Goal: Information Seeking & Learning: Find specific fact

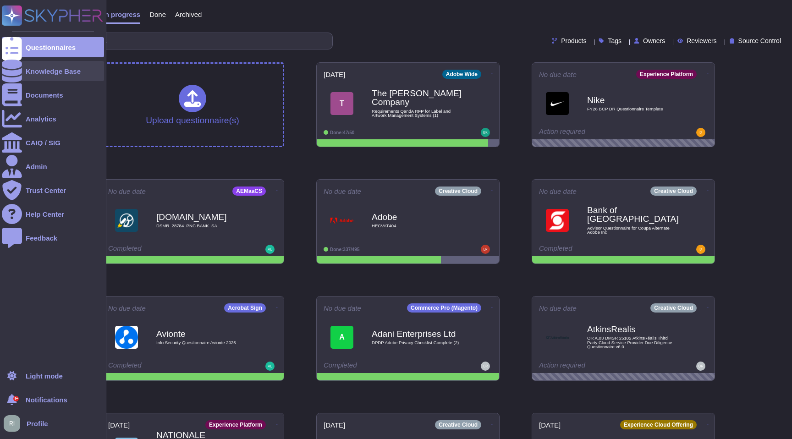
click at [41, 72] on div "Knowledge Base" at bounding box center [53, 71] width 55 height 7
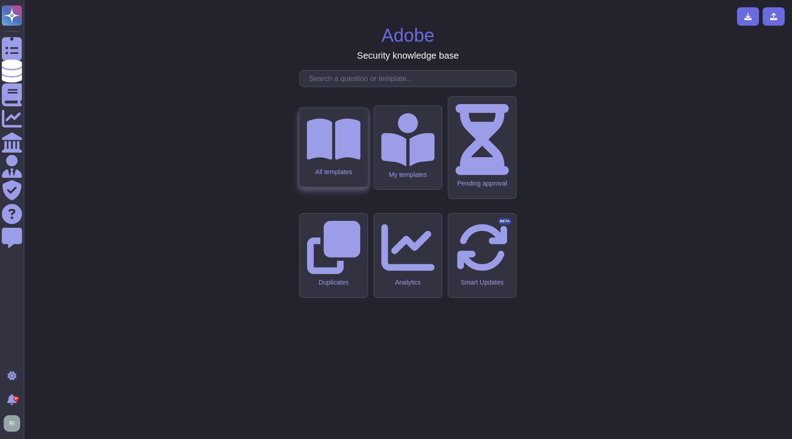
click at [333, 160] on icon at bounding box center [334, 139] width 54 height 41
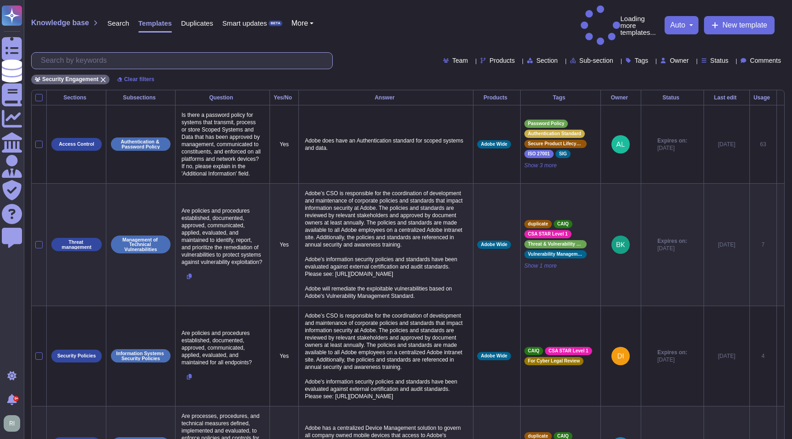
click at [168, 53] on input "text" at bounding box center [184, 61] width 296 height 16
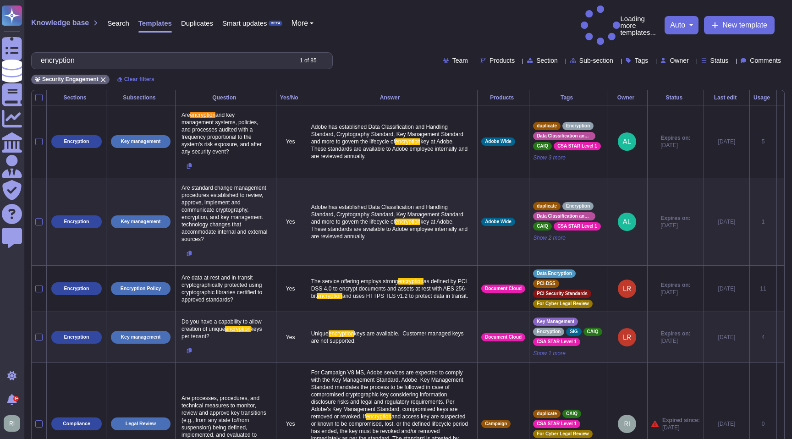
type input "encryption"
click at [480, 57] on div "Products" at bounding box center [499, 60] width 38 height 7
click at [444, 85] on div at bounding box center [443, 82] width 7 height 7
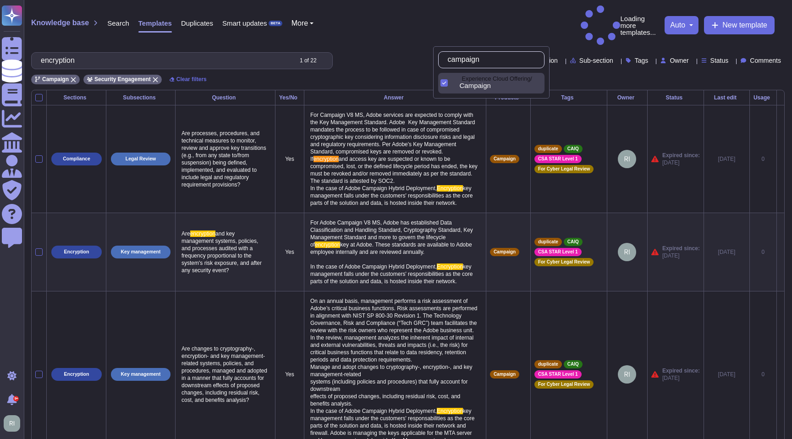
drag, startPoint x: 481, startPoint y: 60, endPoint x: 416, endPoint y: 59, distance: 65.1
drag, startPoint x: 464, startPoint y: 61, endPoint x: 439, endPoint y: 60, distance: 25.7
click at [439, 60] on div "campaign" at bounding box center [491, 59] width 106 height 17
drag, startPoint x: 478, startPoint y: 59, endPoint x: 457, endPoint y: 56, distance: 20.4
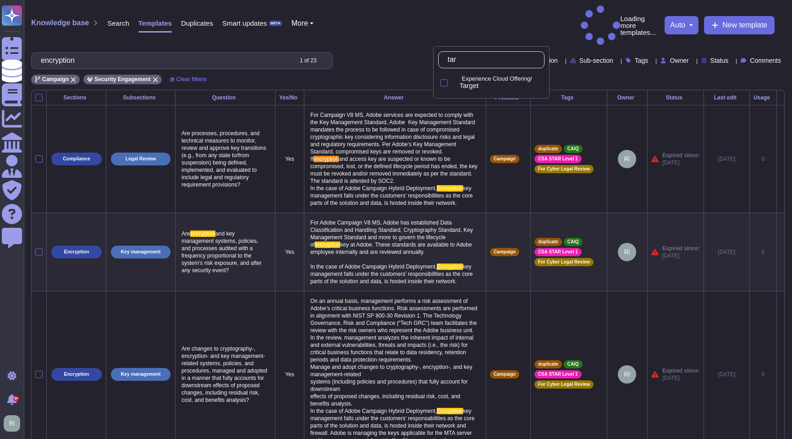
click at [457, 56] on input "tar" at bounding box center [493, 60] width 101 height 16
click at [475, 59] on input "tar" at bounding box center [493, 60] width 101 height 16
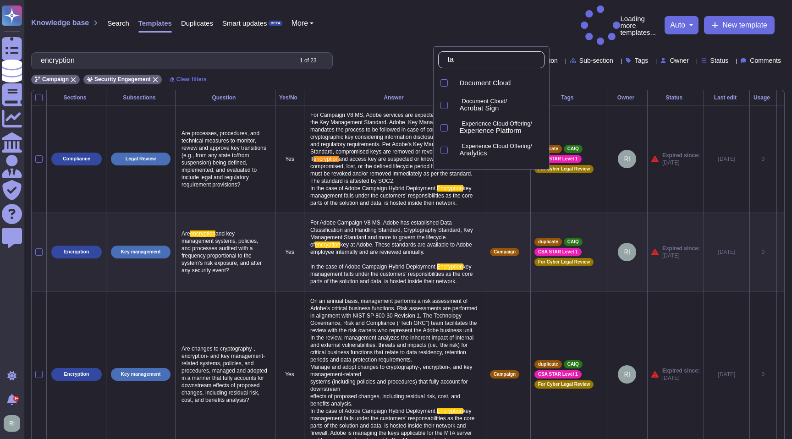
type input "t"
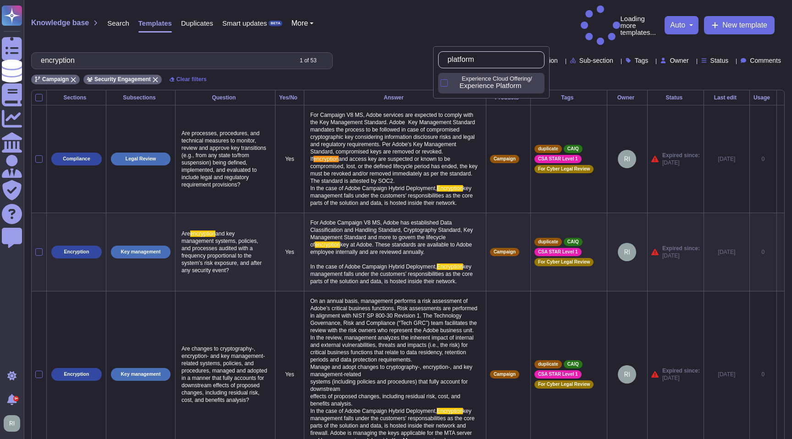
click at [446, 81] on div at bounding box center [443, 82] width 7 height 7
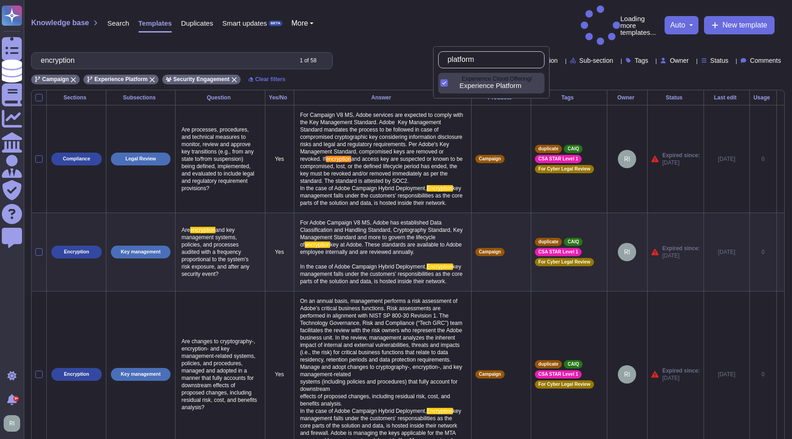
type input "platform"
click at [480, 57] on div "Products" at bounding box center [499, 60] width 38 height 7
click at [490, 57] on span "Products" at bounding box center [502, 60] width 25 height 6
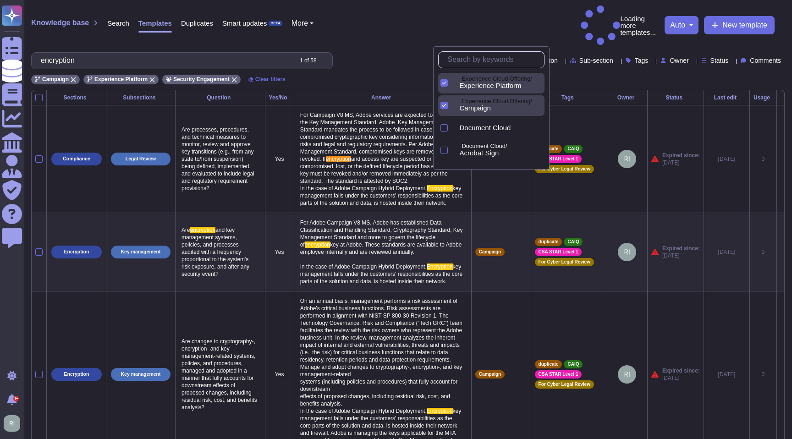
click at [442, 107] on icon at bounding box center [444, 105] width 5 height 5
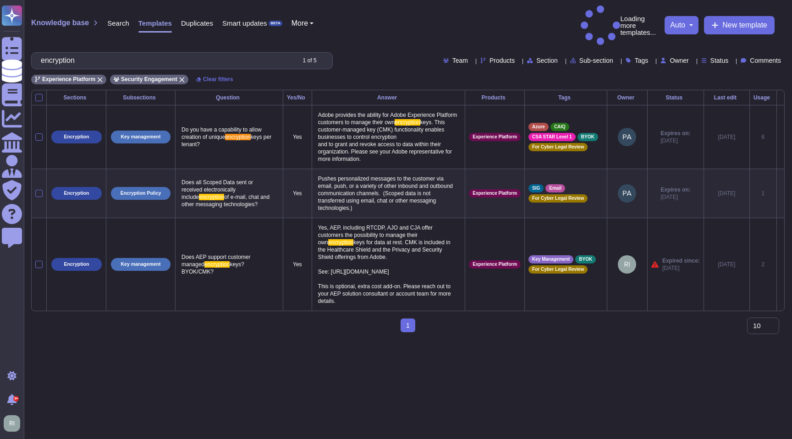
click at [369, 340] on html "Questionnaires Knowledge Base Documents Analytics CAIQ / SIG Admin Trust Center…" at bounding box center [396, 170] width 792 height 340
click at [44, 52] on div "encryption 1 of 5" at bounding box center [182, 60] width 302 height 17
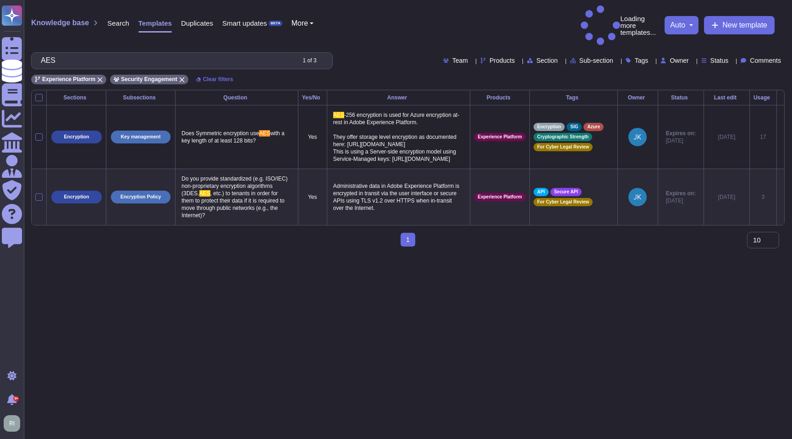
type input "AES"
click at [447, 254] on html "Questionnaires Knowledge Base Documents Analytics CAIQ / SIG Admin Trust Center…" at bounding box center [396, 127] width 792 height 254
